Goal: Task Accomplishment & Management: Manage account settings

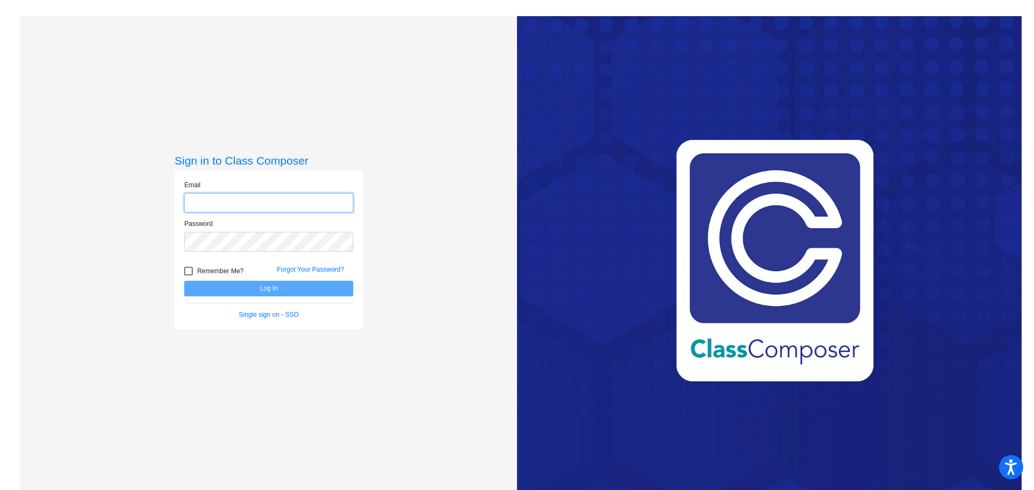
type input "[EMAIL_ADDRESS][DOMAIN_NAME]"
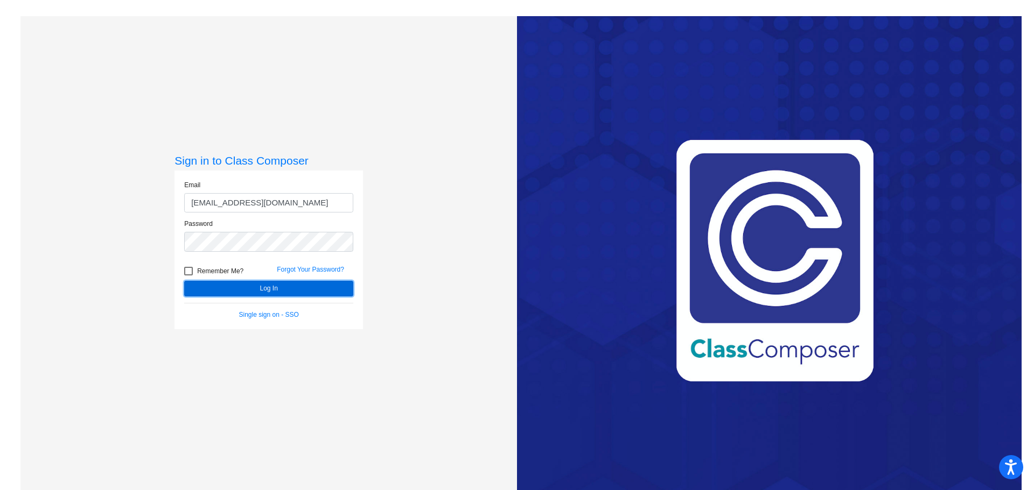
click at [255, 293] on button "Log In" at bounding box center [268, 289] width 169 height 16
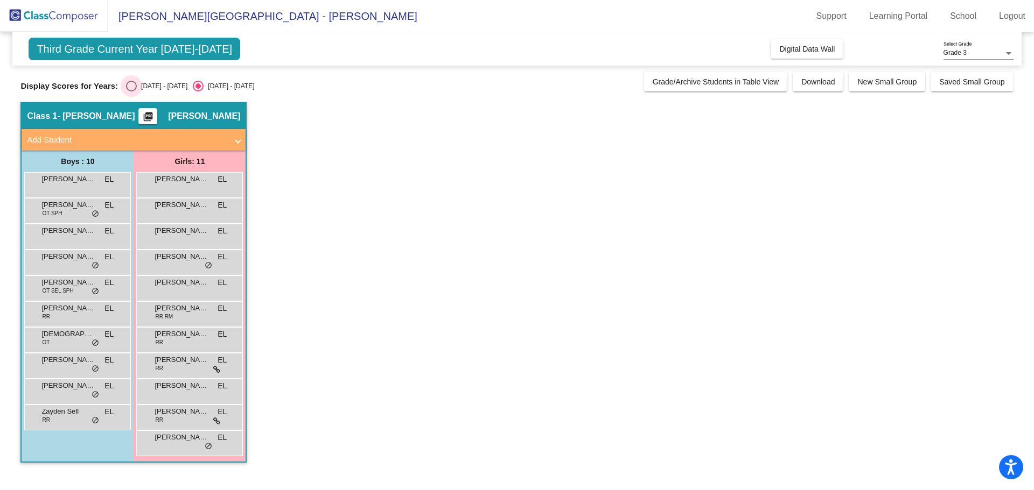
click at [129, 86] on div "Select an option" at bounding box center [131, 86] width 11 height 11
click at [131, 92] on input "[DATE] - [DATE]" at bounding box center [131, 92] width 1 height 1
radio input "true"
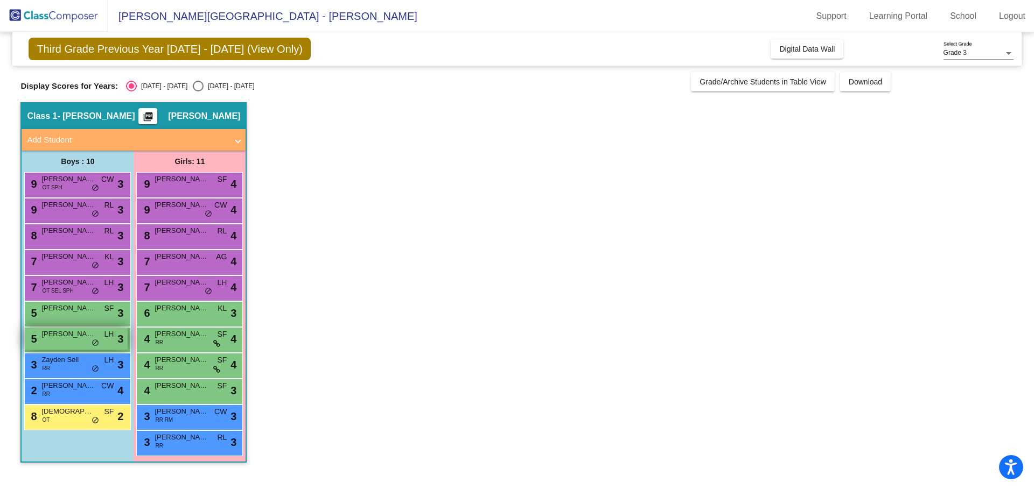
click at [60, 340] on div "5 [PERSON_NAME] LH lock do_not_disturb_alt 3" at bounding box center [76, 339] width 103 height 22
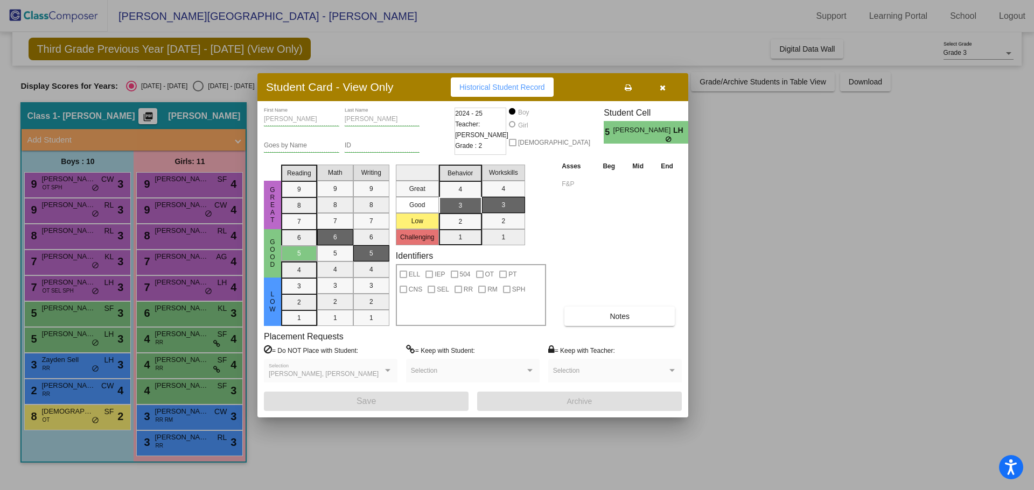
click at [664, 83] on span "button" at bounding box center [662, 87] width 6 height 9
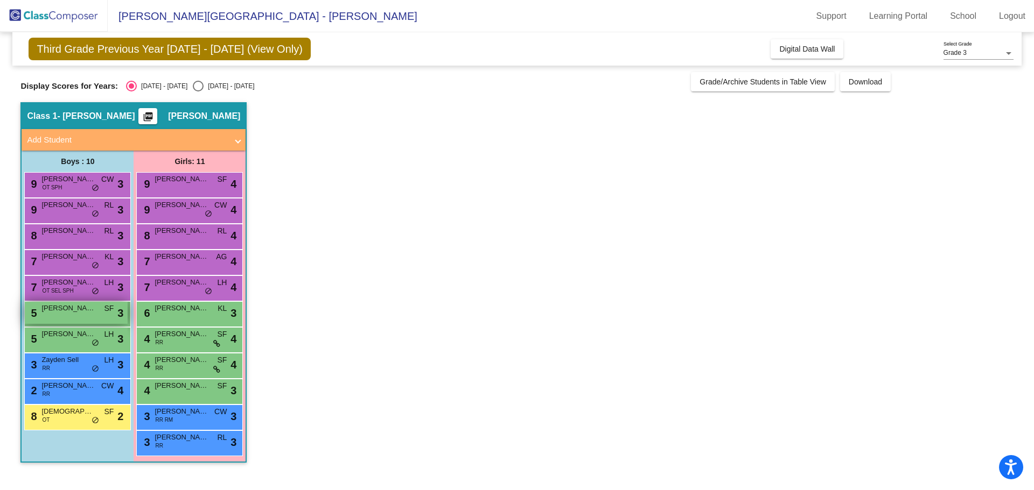
click at [58, 315] on div "5 [PERSON_NAME] SF lock do_not_disturb_alt 3" at bounding box center [76, 313] width 103 height 22
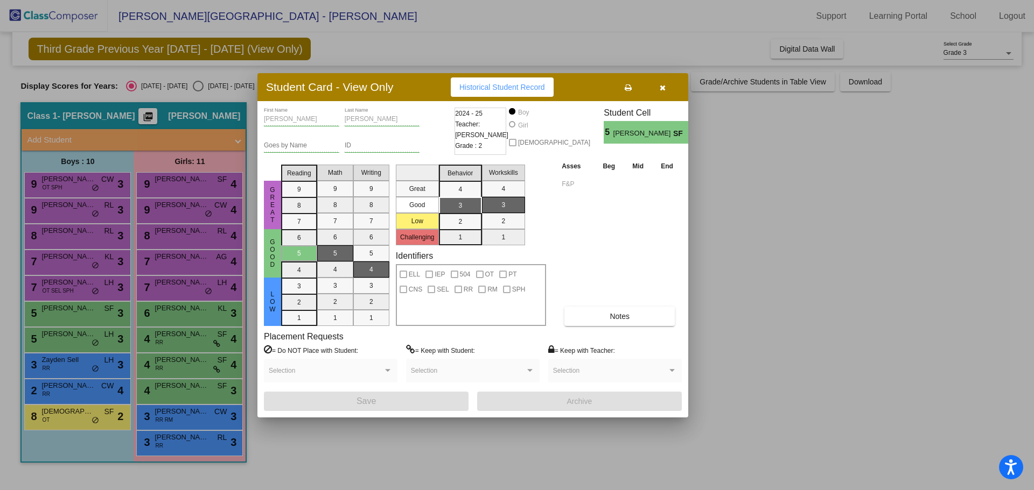
click at [662, 83] on span "button" at bounding box center [662, 87] width 6 height 9
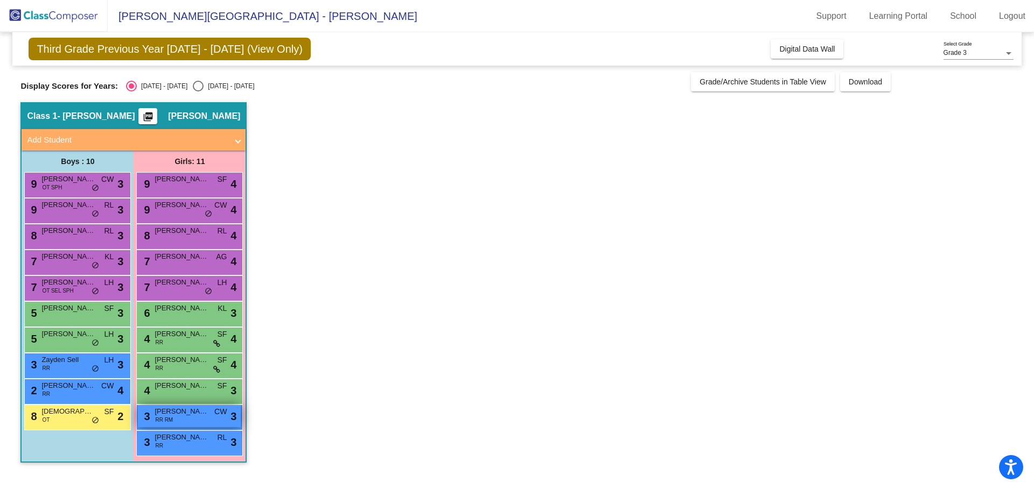
click at [172, 417] on span "RR RM" at bounding box center [164, 420] width 18 height 8
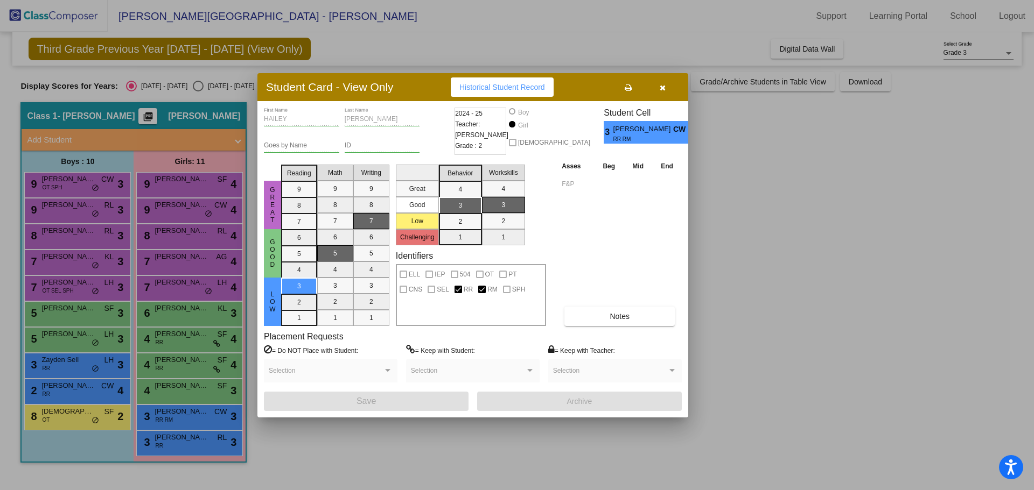
click at [665, 88] on icon "button" at bounding box center [662, 88] width 6 height 8
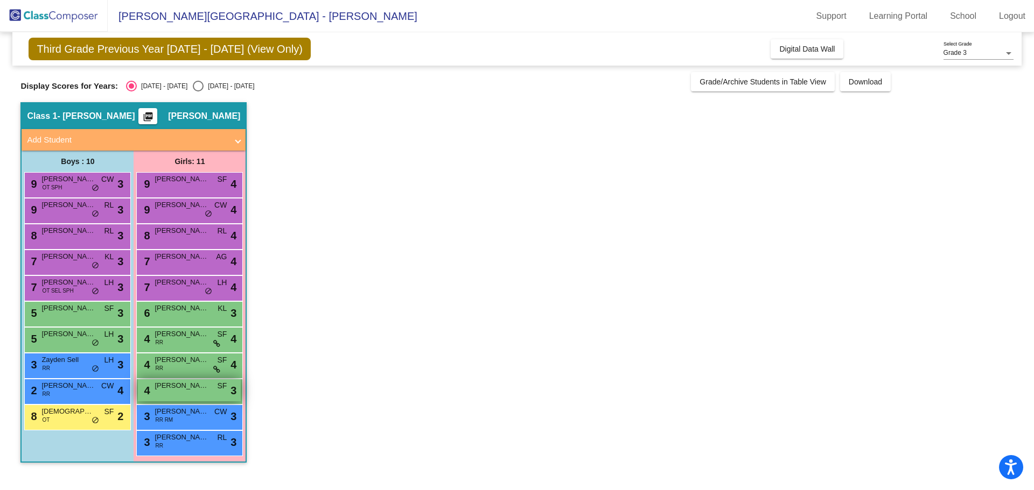
click at [200, 394] on div "4 [PERSON_NAME] SF lock do_not_disturb_alt 3" at bounding box center [189, 391] width 103 height 22
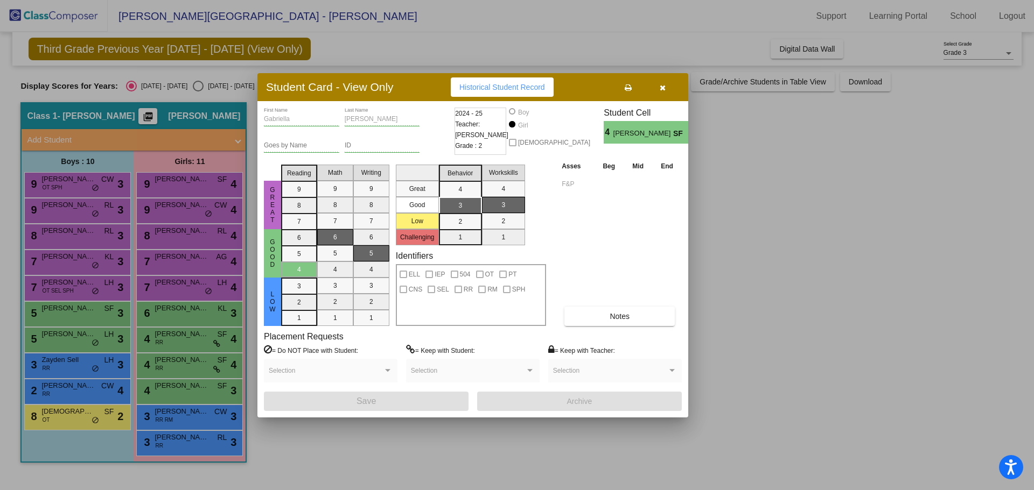
click at [667, 82] on button "button" at bounding box center [662, 87] width 34 height 19
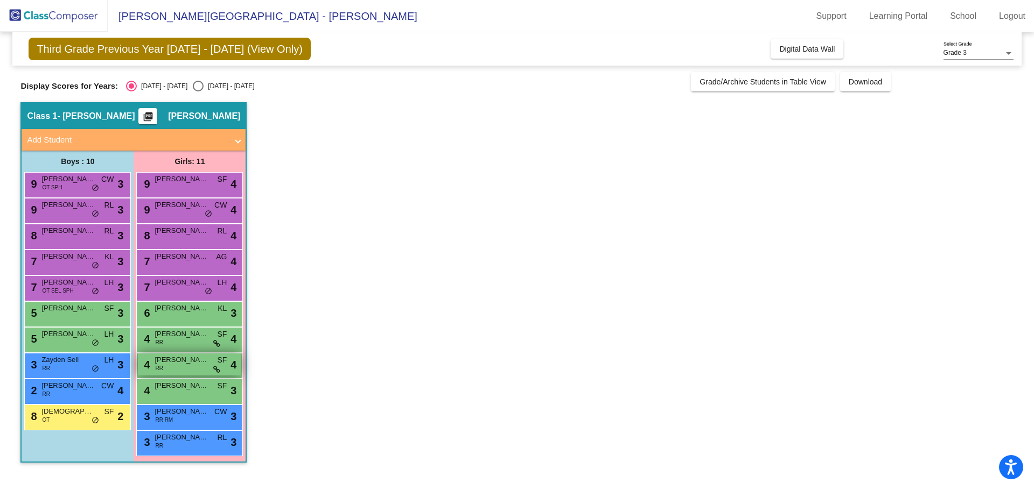
click at [190, 359] on span "[PERSON_NAME]" at bounding box center [182, 360] width 54 height 11
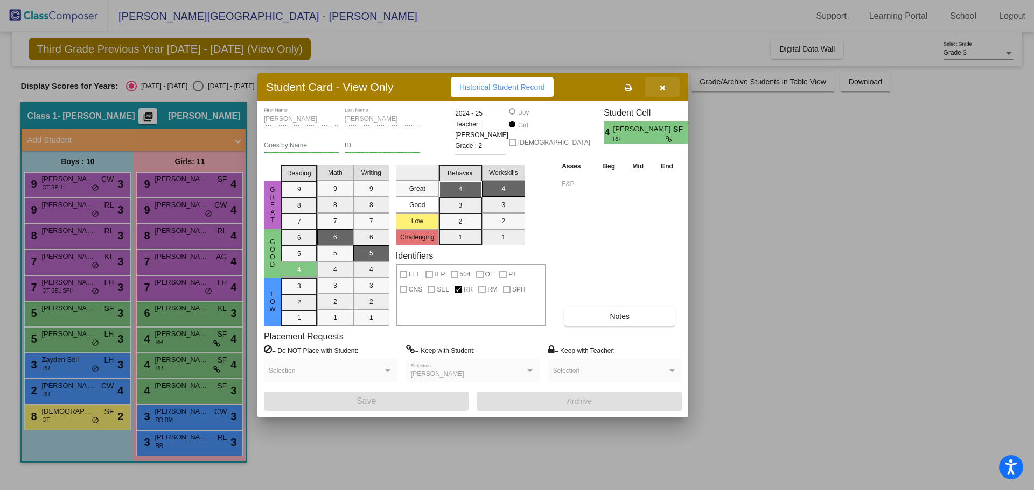
click at [662, 90] on icon "button" at bounding box center [662, 88] width 6 height 8
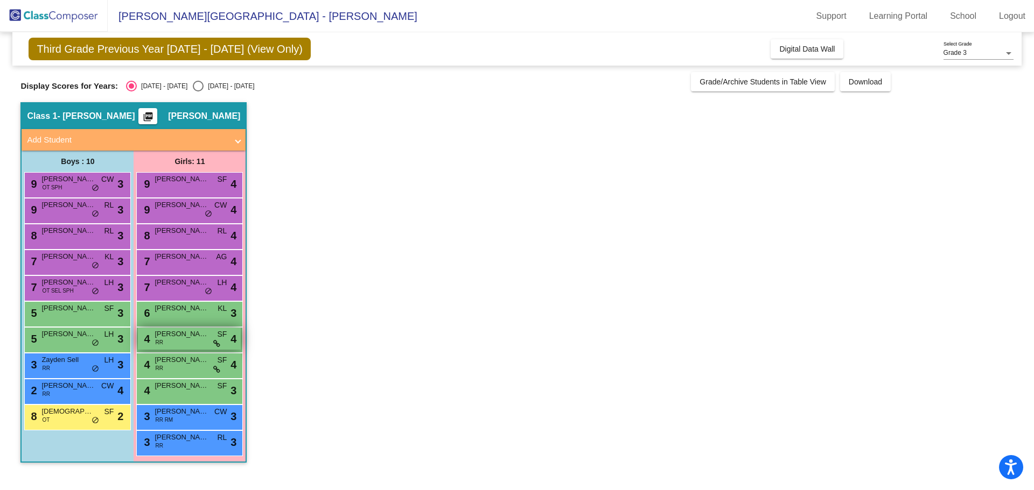
click at [196, 340] on div "4 [PERSON_NAME] RR SF lock do_not_disturb_alt 4" at bounding box center [189, 339] width 103 height 22
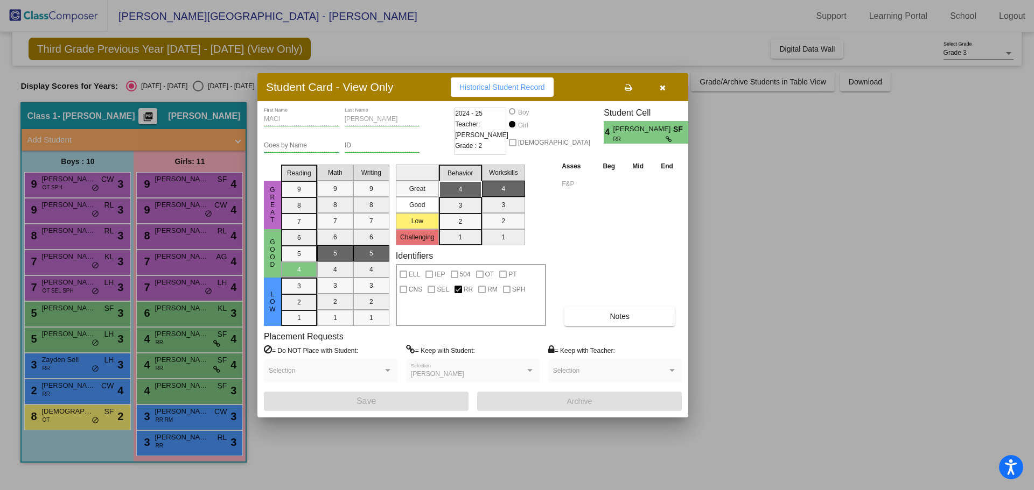
click at [663, 89] on icon "button" at bounding box center [662, 88] width 6 height 8
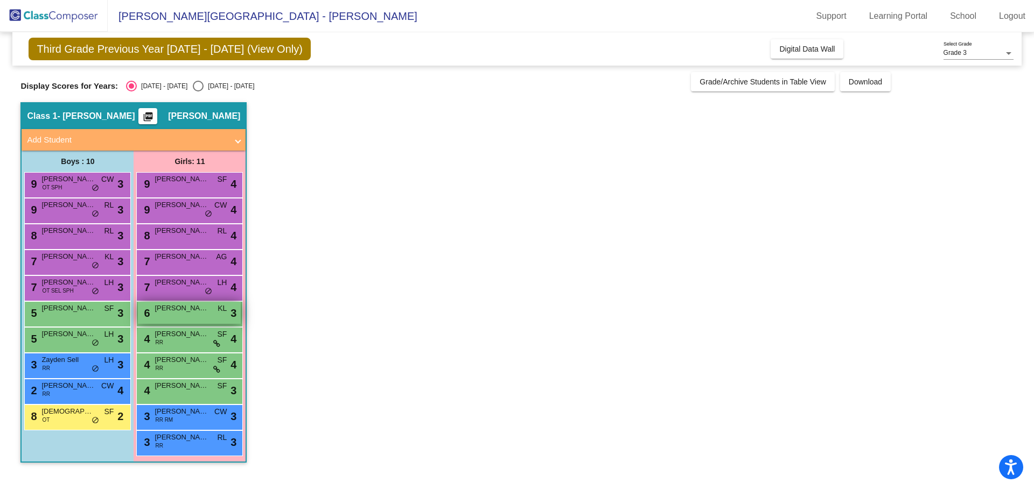
click at [193, 319] on div "6 [PERSON_NAME] KL lock do_not_disturb_alt 3" at bounding box center [189, 313] width 103 height 22
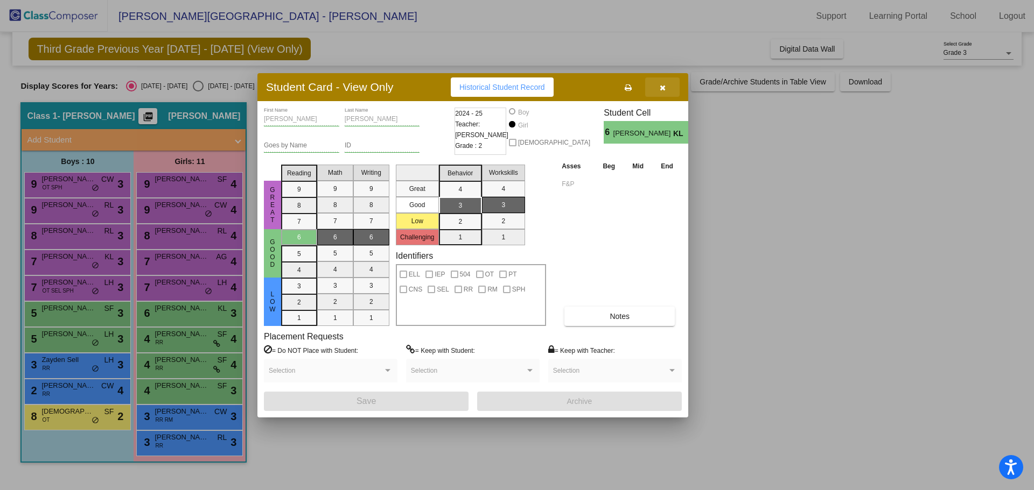
click at [658, 87] on button "button" at bounding box center [662, 87] width 34 height 19
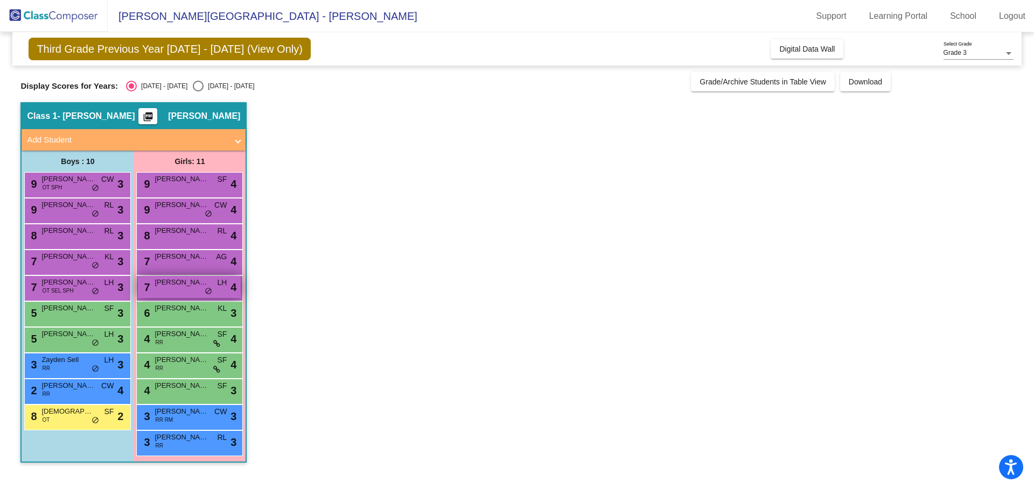
click at [187, 290] on div "7 [PERSON_NAME] LH lock do_not_disturb_alt 4" at bounding box center [189, 287] width 103 height 22
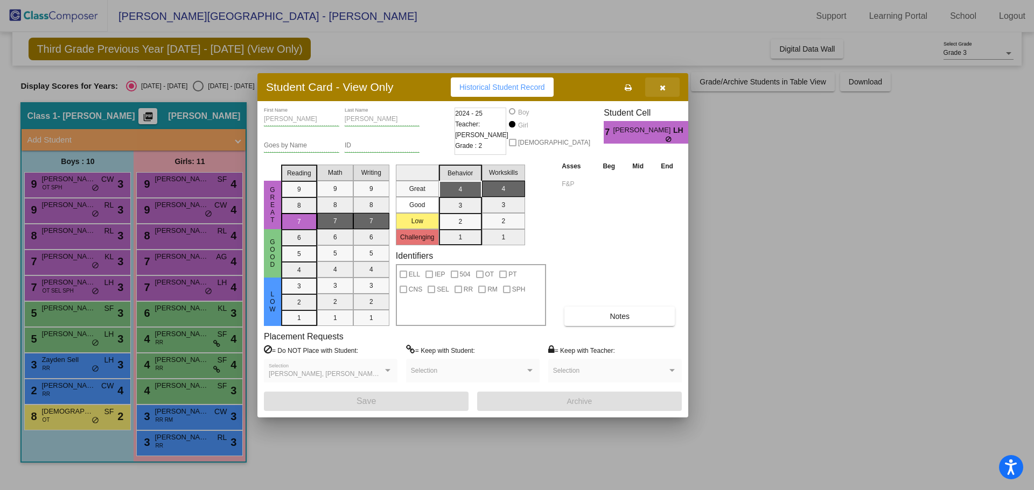
click at [661, 85] on icon "button" at bounding box center [662, 88] width 6 height 8
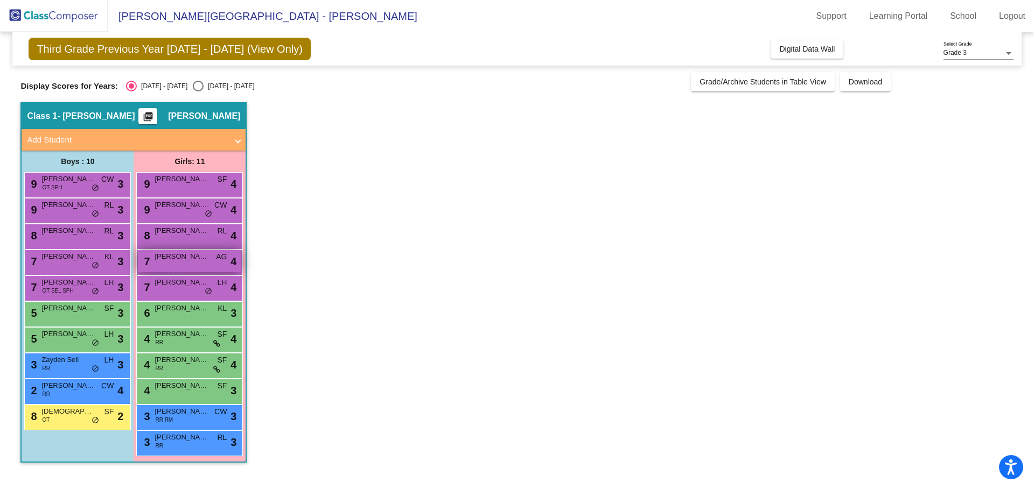
click at [163, 262] on div "7 [PERSON_NAME] AG lock do_not_disturb_alt 4" at bounding box center [189, 261] width 103 height 22
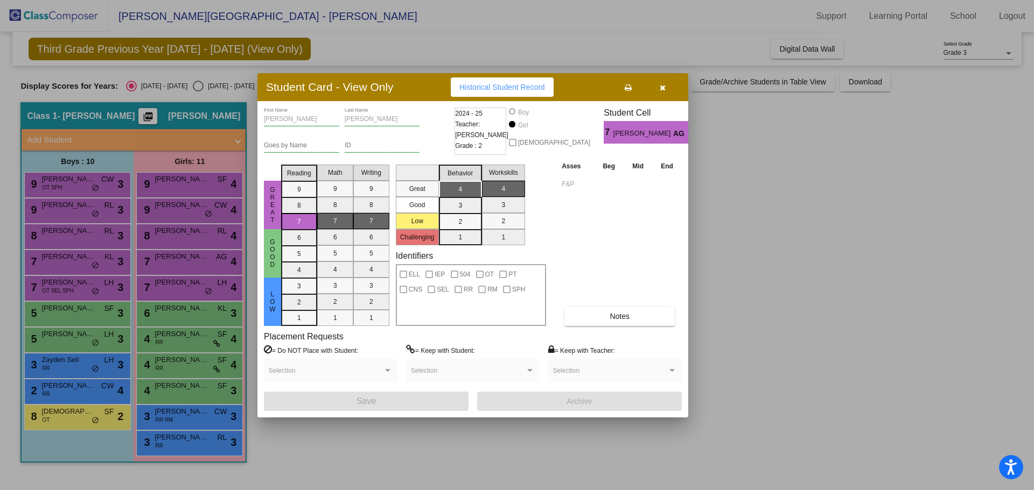
click at [661, 90] on icon "button" at bounding box center [662, 88] width 6 height 8
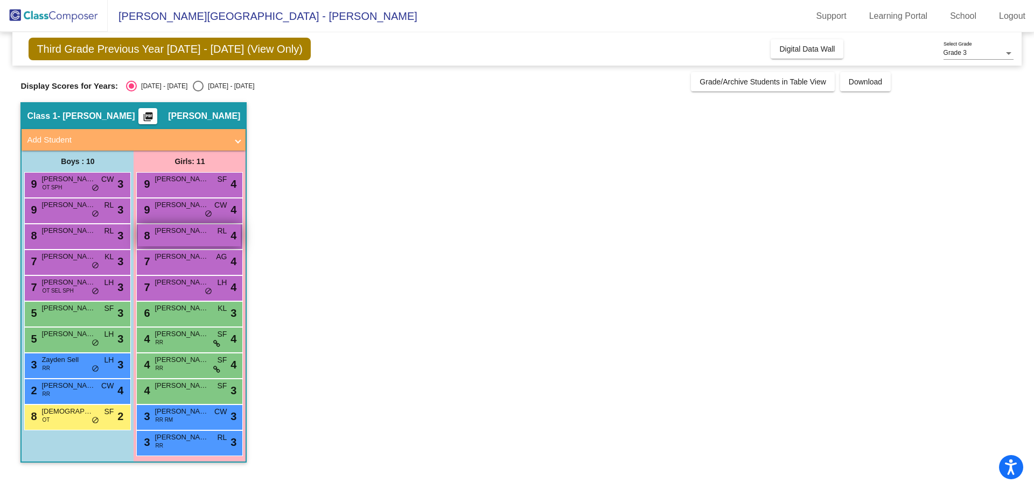
click at [191, 237] on div "8 [PERSON_NAME] [PERSON_NAME] lock do_not_disturb_alt 4" at bounding box center [189, 235] width 103 height 22
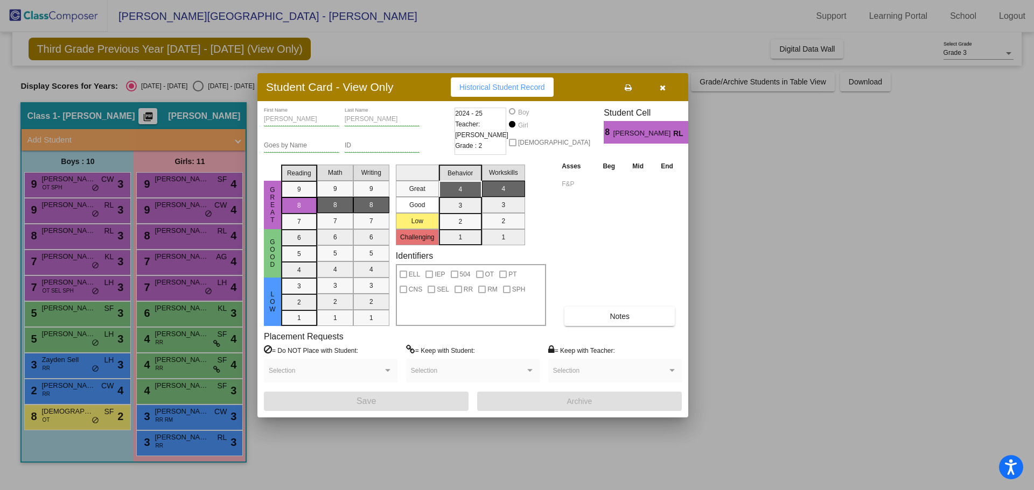
click at [663, 86] on icon "button" at bounding box center [662, 88] width 6 height 8
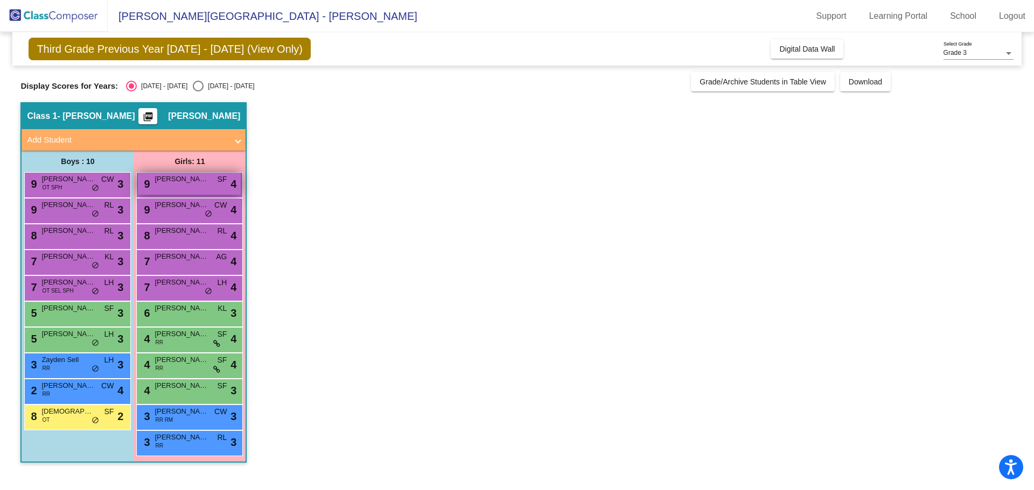
click at [171, 185] on div "9 MORAYAH [PERSON_NAME] lock do_not_disturb_alt 4" at bounding box center [189, 184] width 103 height 22
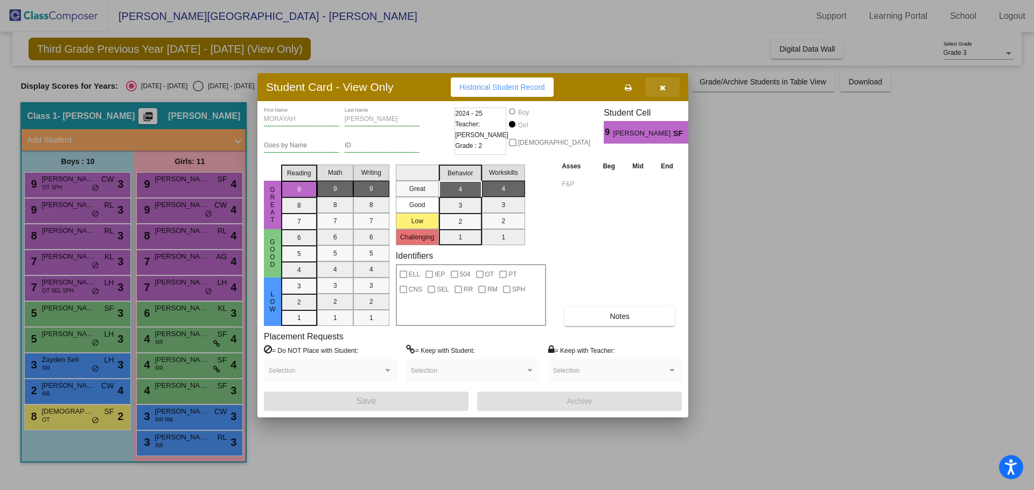
click at [662, 89] on icon "button" at bounding box center [662, 88] width 6 height 8
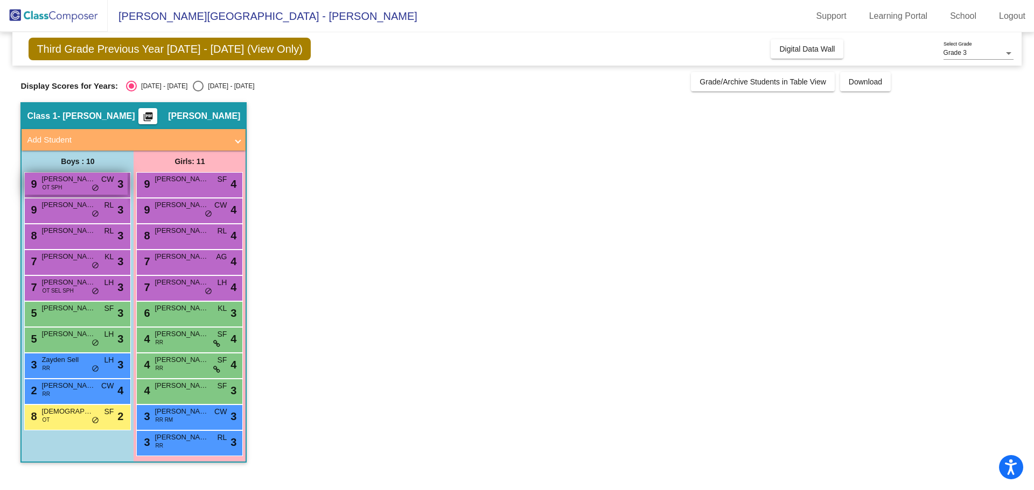
click at [69, 184] on span "[PERSON_NAME] [PERSON_NAME]" at bounding box center [68, 179] width 54 height 11
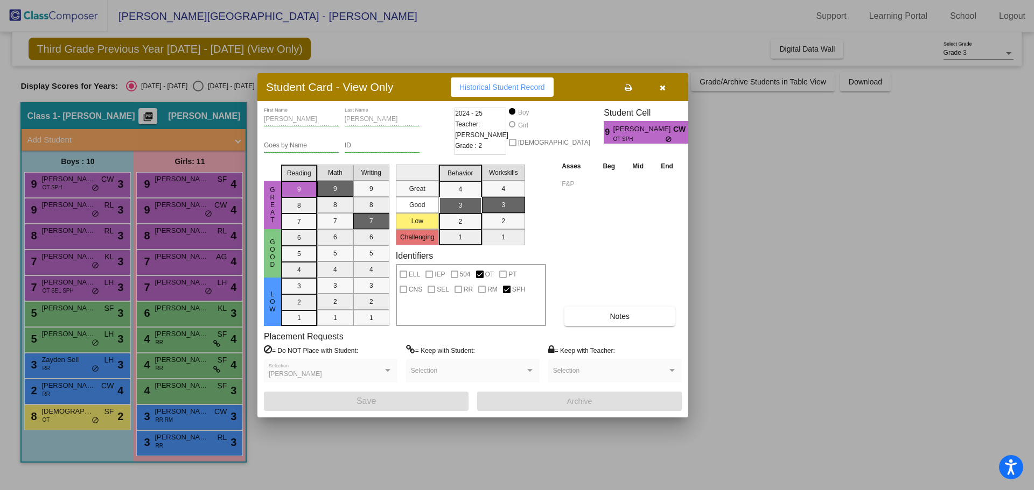
click at [658, 92] on button "button" at bounding box center [662, 87] width 34 height 19
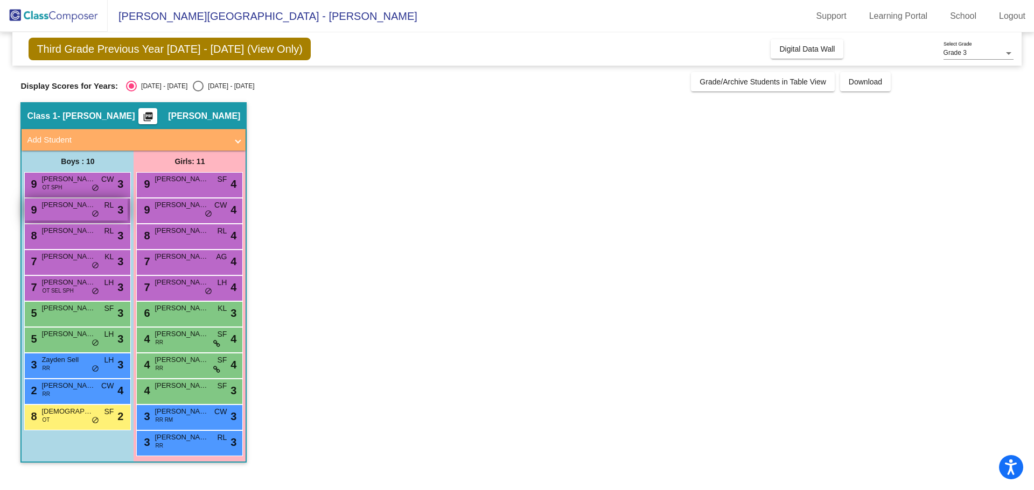
click at [101, 208] on div "9 [PERSON_NAME] RL lock do_not_disturb_alt 3" at bounding box center [76, 210] width 103 height 22
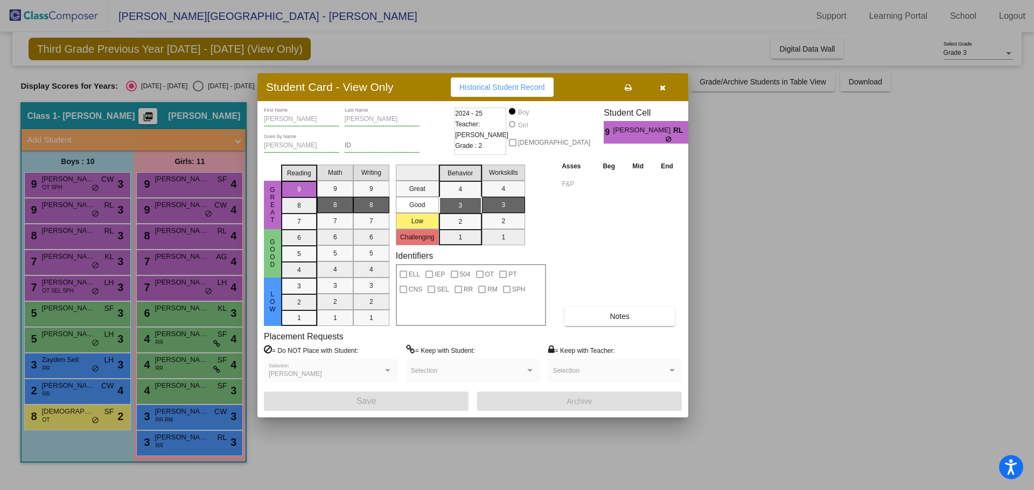
click at [662, 89] on icon "button" at bounding box center [662, 88] width 6 height 8
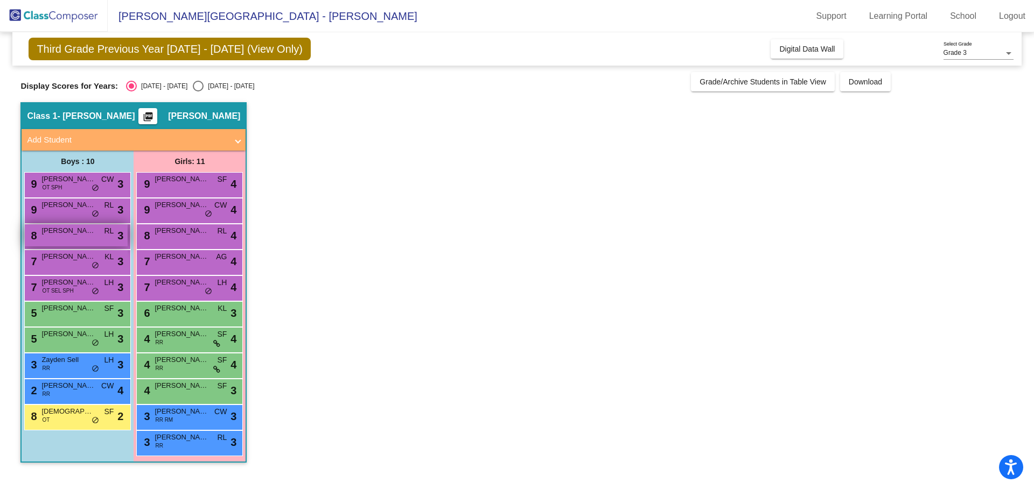
click at [85, 242] on div "8 [PERSON_NAME] [PERSON_NAME] lock do_not_disturb_alt 3" at bounding box center [76, 235] width 103 height 22
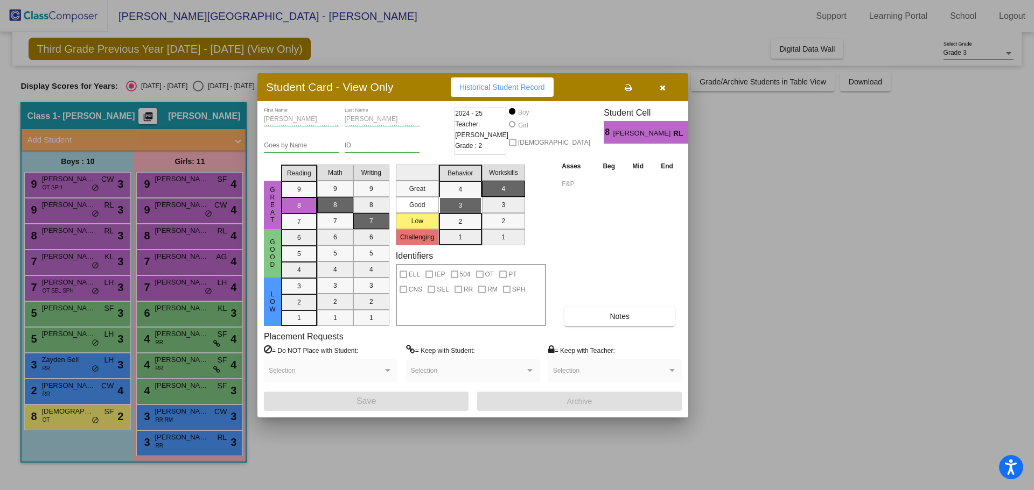
click at [663, 90] on icon "button" at bounding box center [662, 88] width 6 height 8
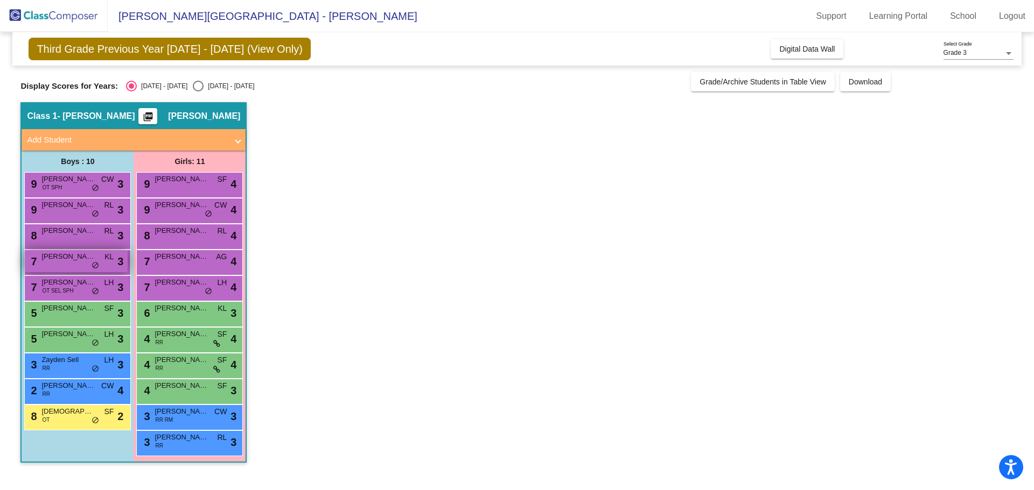
click at [94, 257] on span "[PERSON_NAME]" at bounding box center [68, 256] width 54 height 11
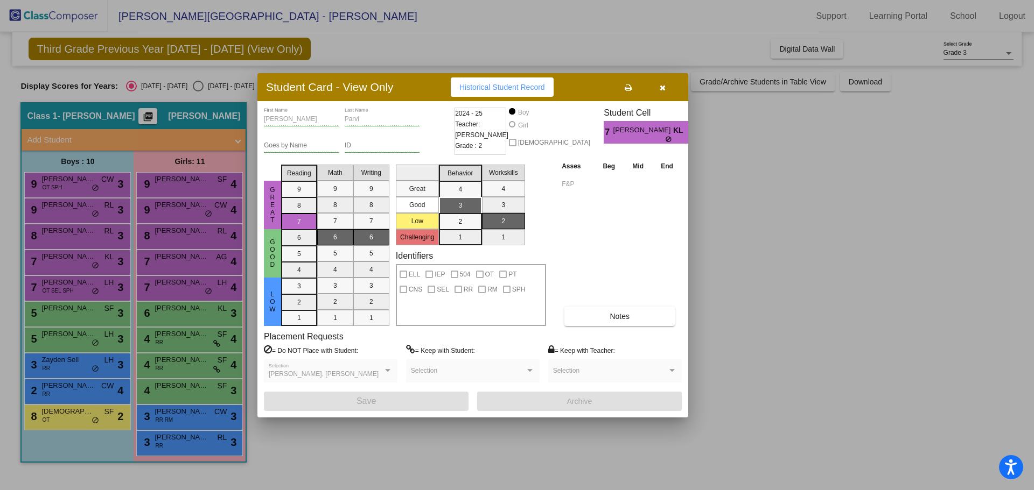
click at [662, 92] on button "button" at bounding box center [662, 87] width 34 height 19
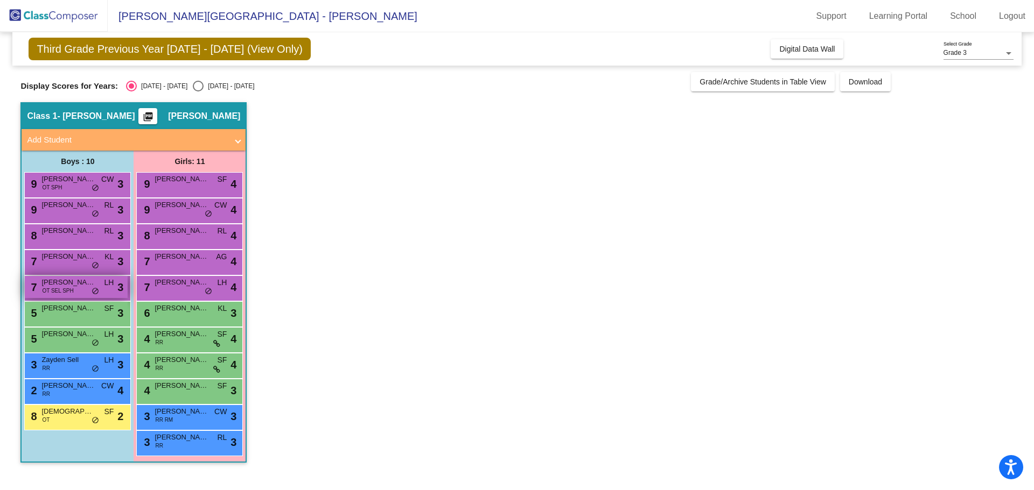
click at [50, 296] on div "7 [PERSON_NAME] OT SEL SPH LH lock do_not_disturb_alt 3" at bounding box center [76, 287] width 103 height 22
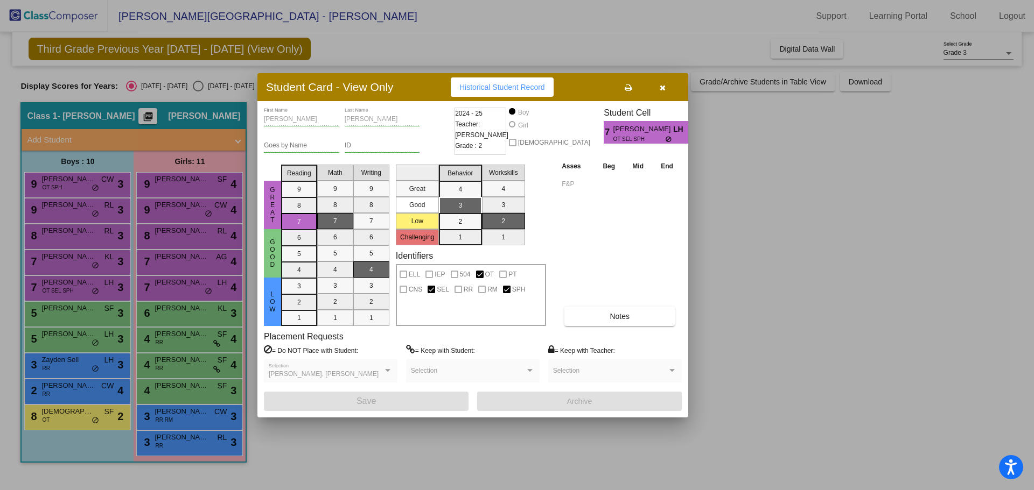
click at [662, 86] on icon "button" at bounding box center [662, 88] width 6 height 8
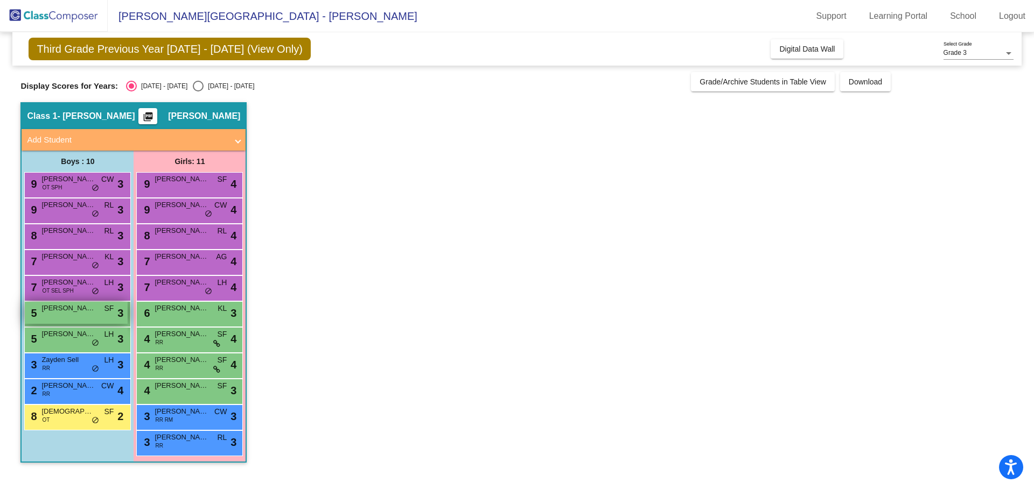
click at [72, 312] on span "[PERSON_NAME]" at bounding box center [68, 308] width 54 height 11
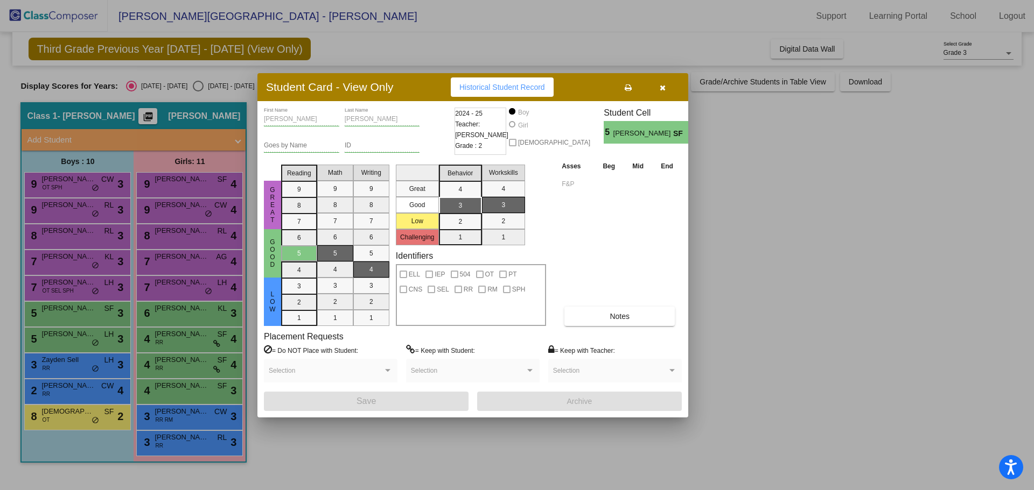
click at [665, 89] on icon "button" at bounding box center [662, 88] width 6 height 8
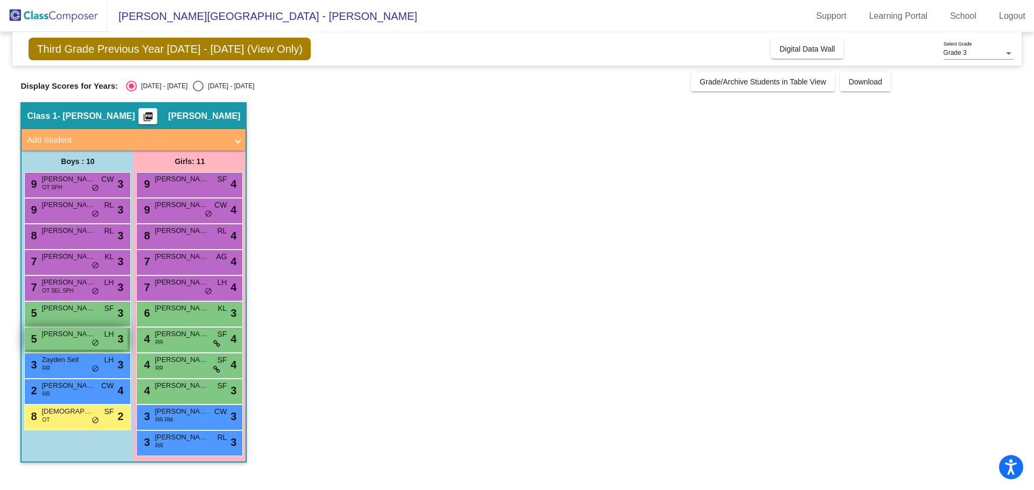
click at [102, 336] on div "5 [PERSON_NAME] LH lock do_not_disturb_alt 3" at bounding box center [76, 339] width 103 height 22
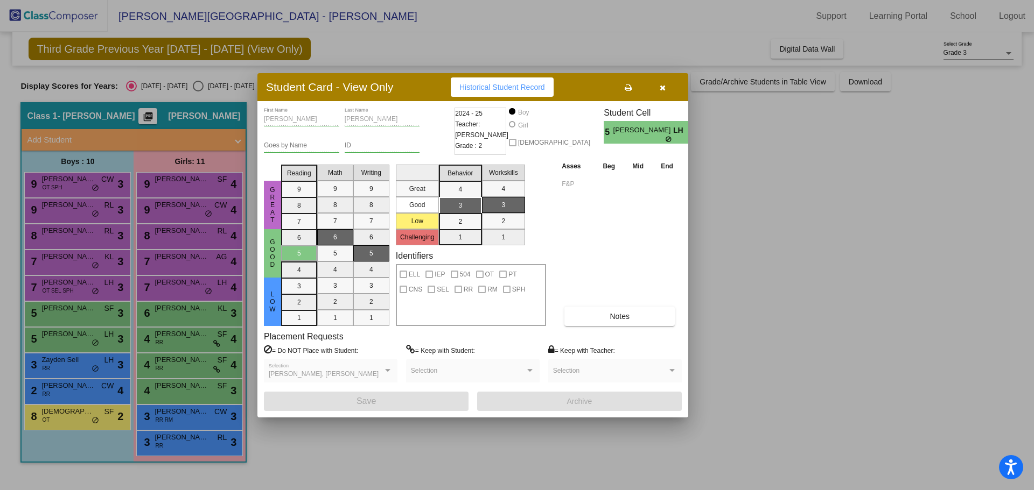
click at [661, 92] on button "button" at bounding box center [662, 87] width 34 height 19
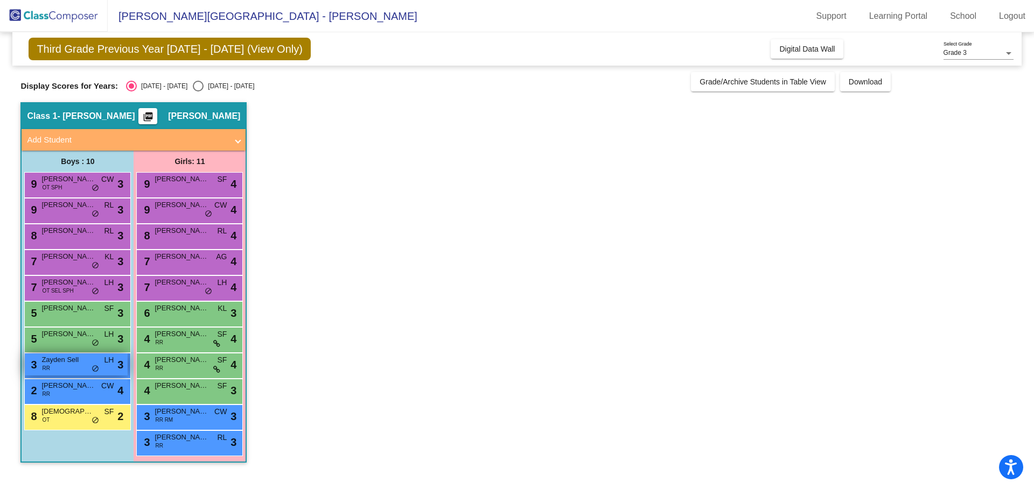
click at [52, 371] on div "3 Zayden Sell RR LH lock do_not_disturb_alt 3" at bounding box center [76, 365] width 103 height 22
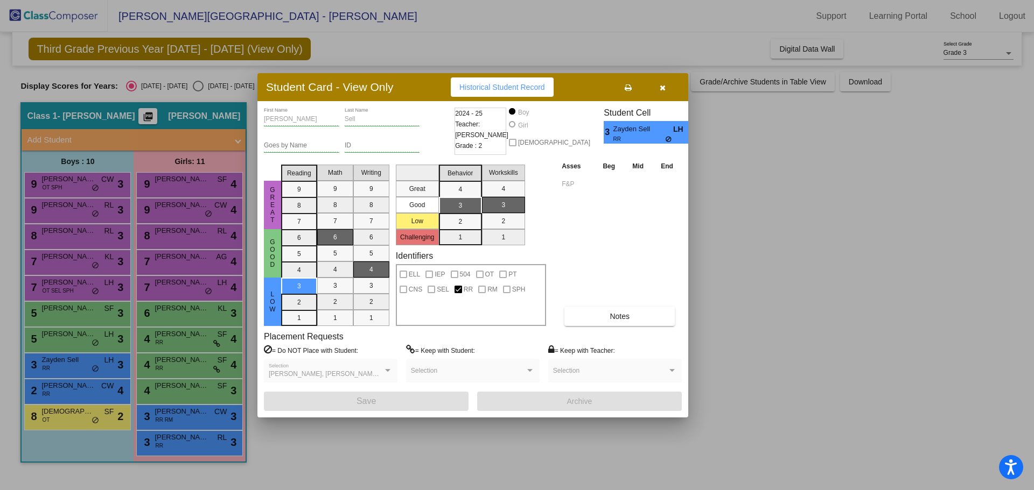
click at [658, 89] on button "button" at bounding box center [662, 87] width 34 height 19
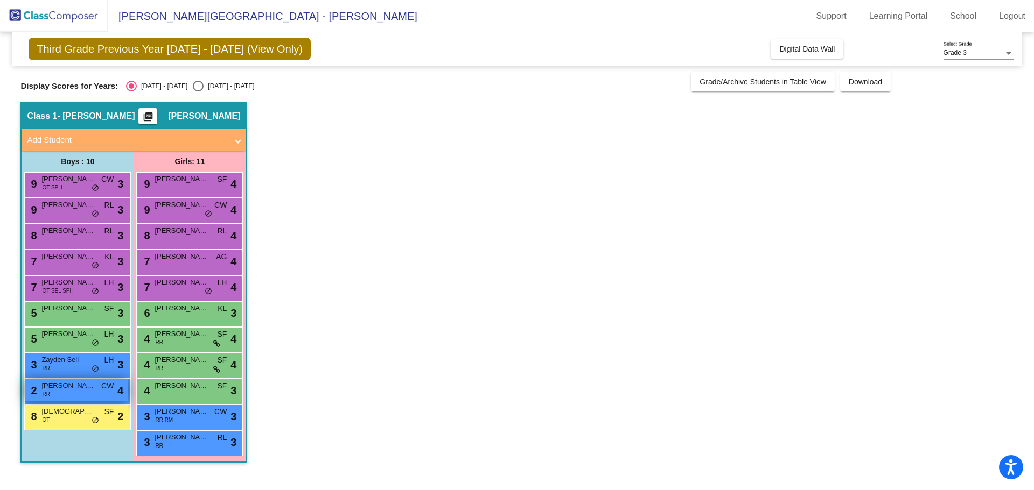
click at [37, 389] on span "2" at bounding box center [32, 391] width 9 height 12
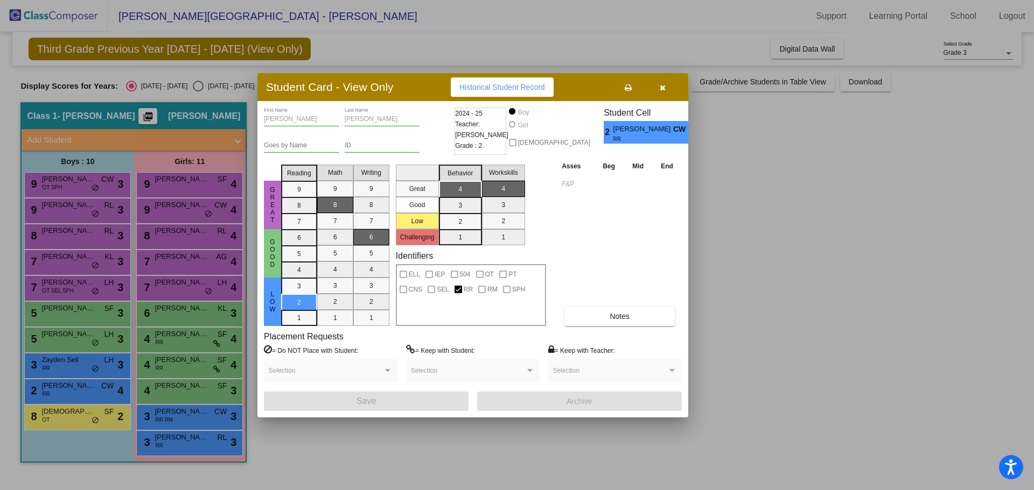
click at [662, 86] on icon "button" at bounding box center [662, 88] width 6 height 8
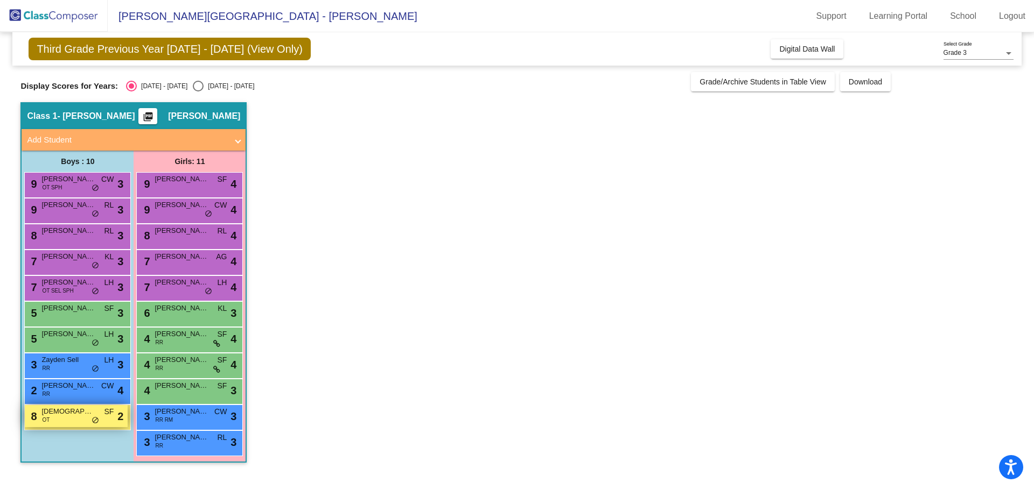
click at [54, 421] on div "8 [DEMOGRAPHIC_DATA][PERSON_NAME] OT SF lock do_not_disturb_alt 2" at bounding box center [76, 416] width 103 height 22
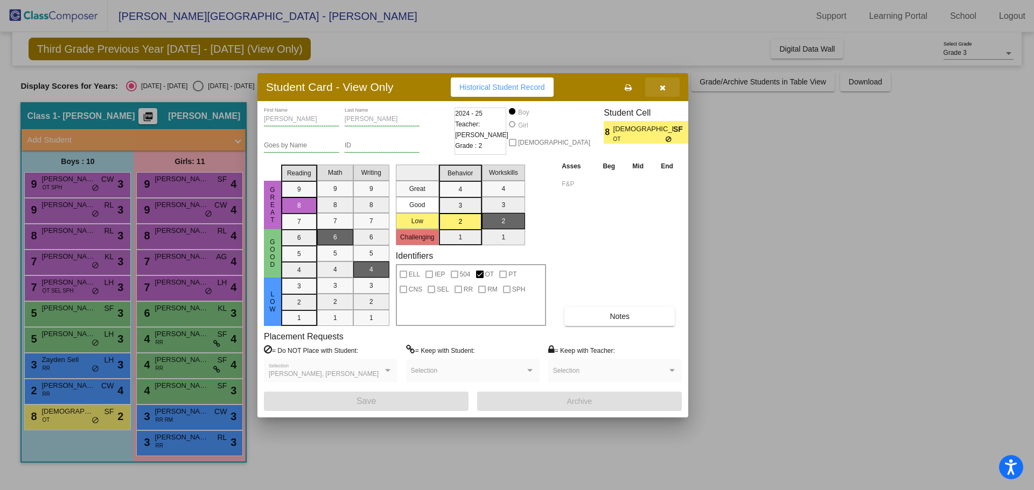
click at [661, 86] on icon "button" at bounding box center [662, 88] width 6 height 8
